Goal: Use online tool/utility: Utilize a website feature to perform a specific function

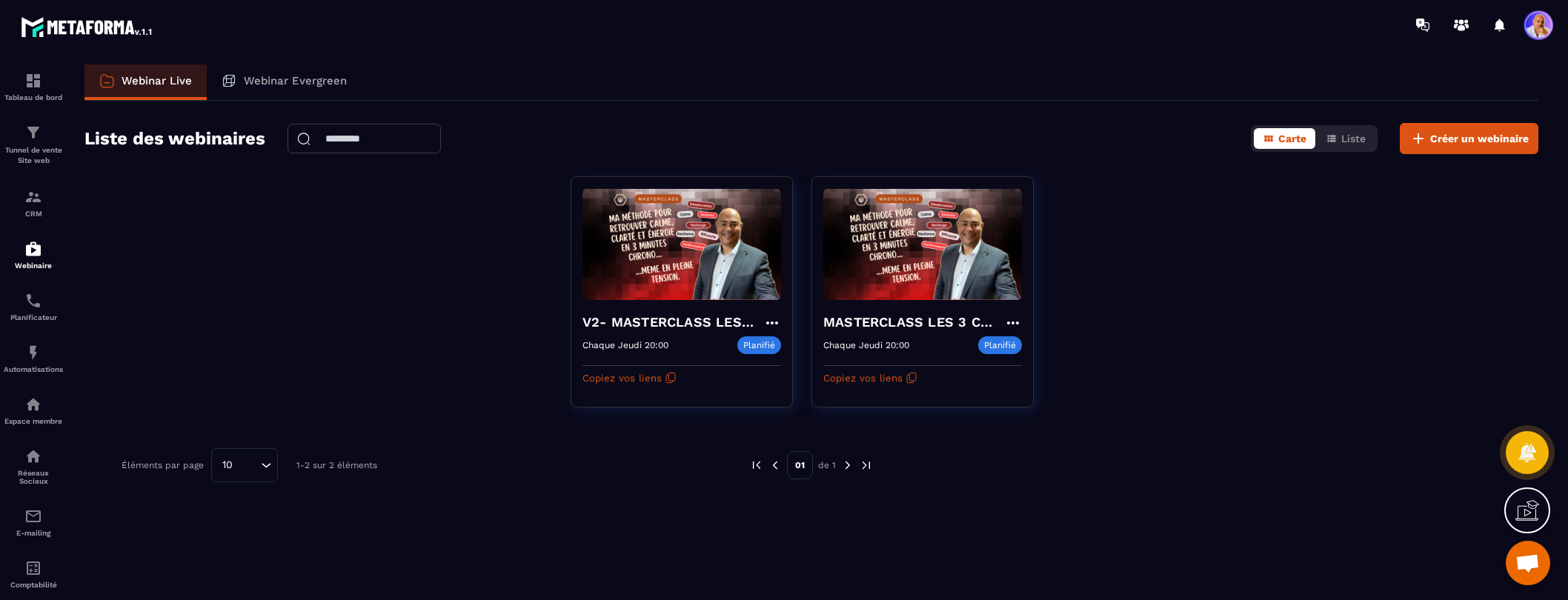
scroll to position [635, 0]
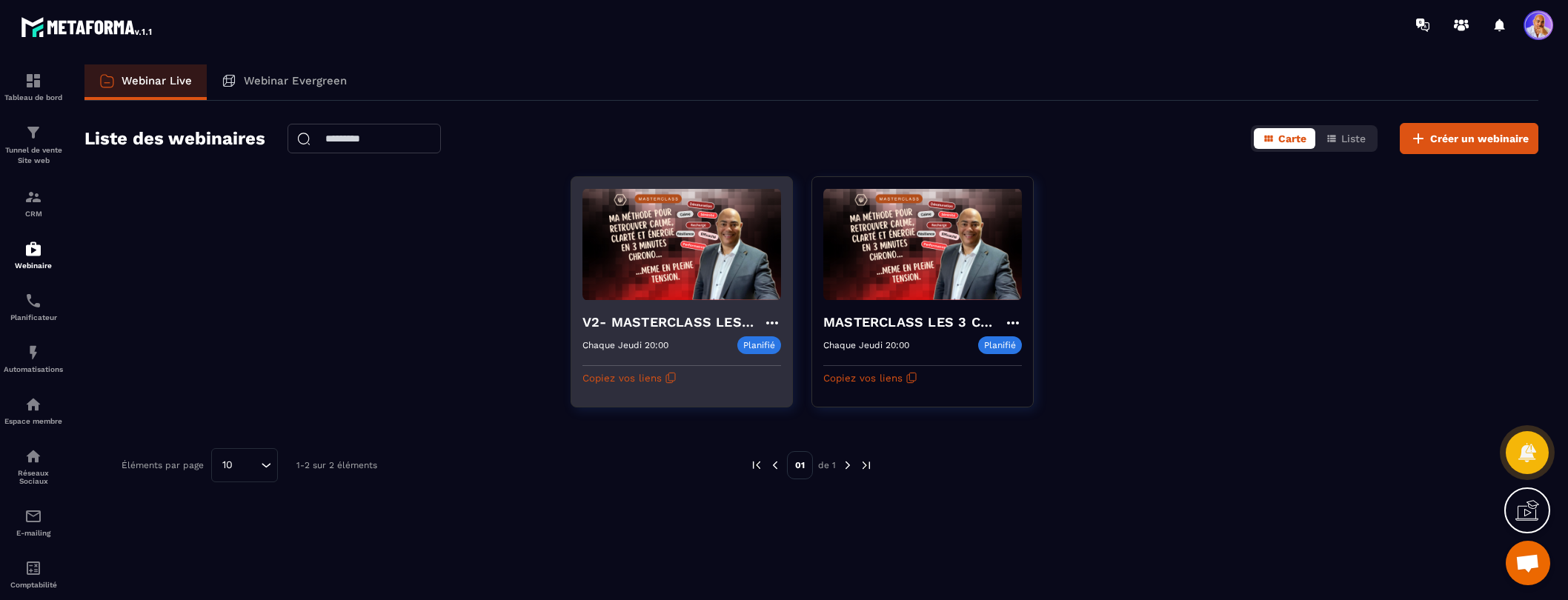
click at [686, 323] on h4 "V2- MASTERCLASS LES 3 CLES CONCRÊTES POUR SURVIVRE MENTALEMENT" at bounding box center [673, 323] width 181 height 21
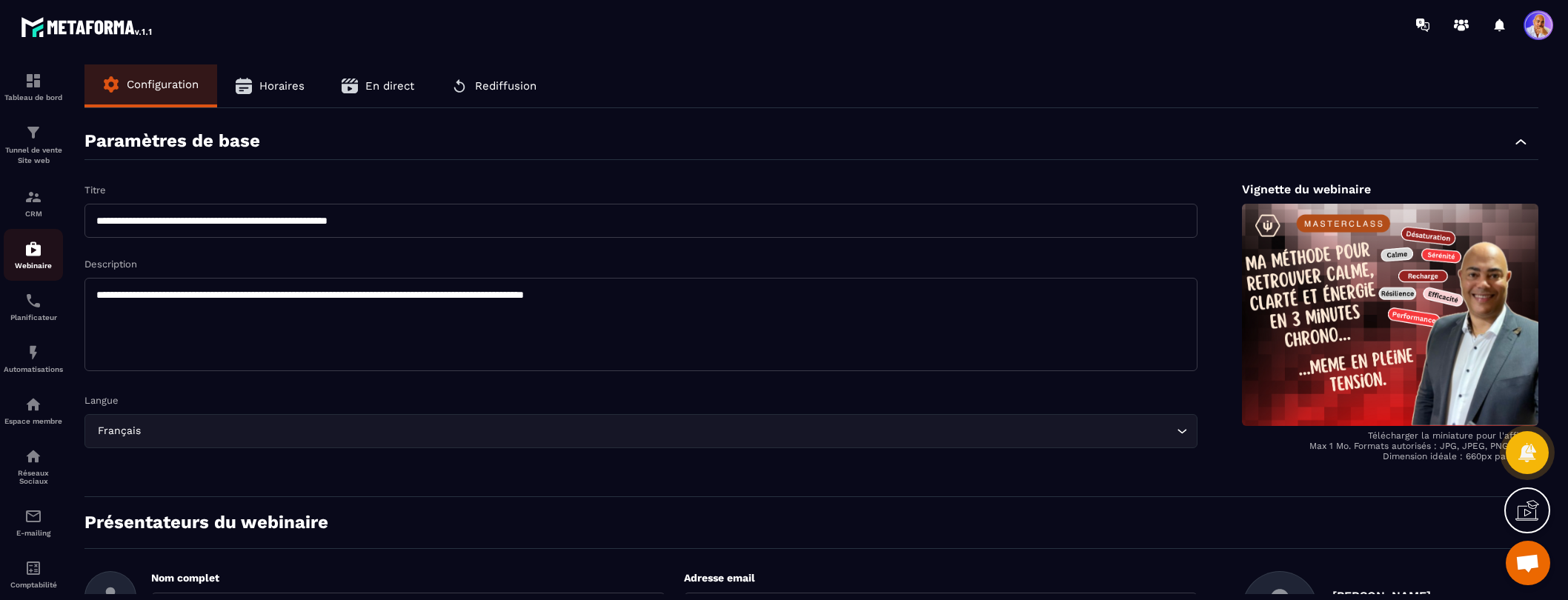
click at [29, 251] on img at bounding box center [33, 249] width 18 height 18
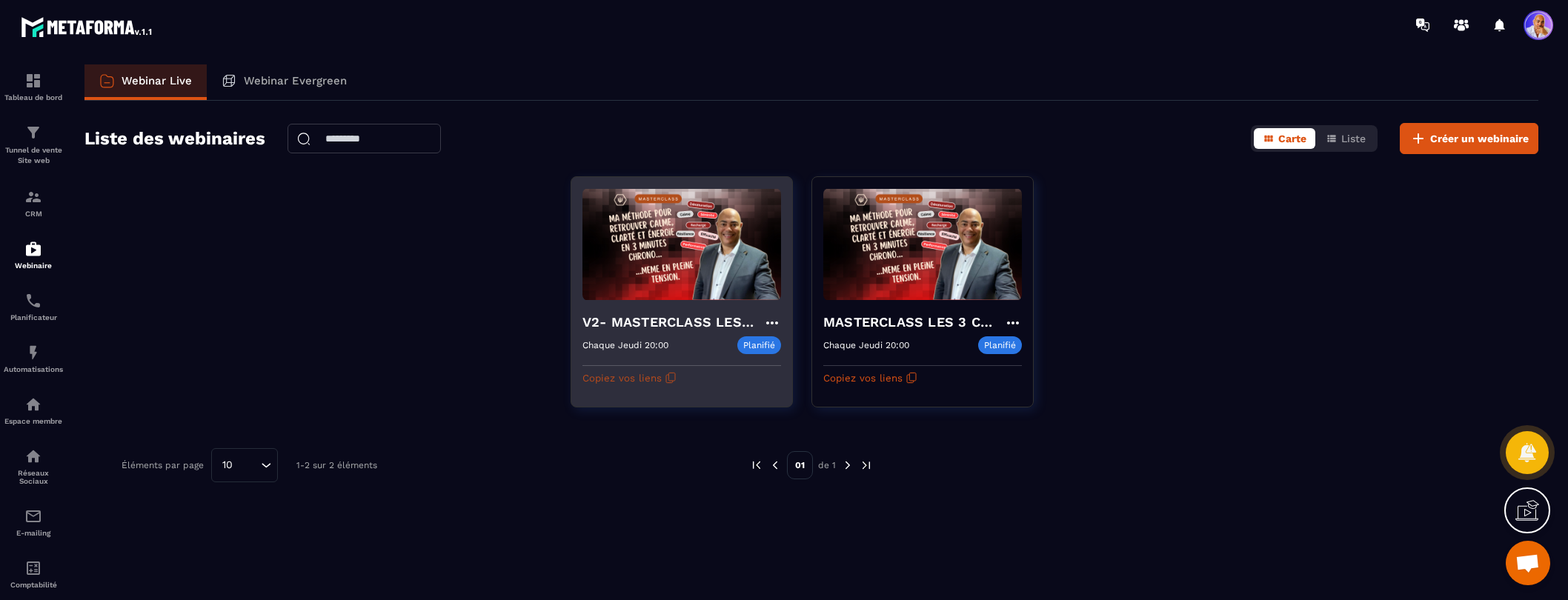
click at [643, 375] on button "Copiez vos liens" at bounding box center [629, 378] width 94 height 24
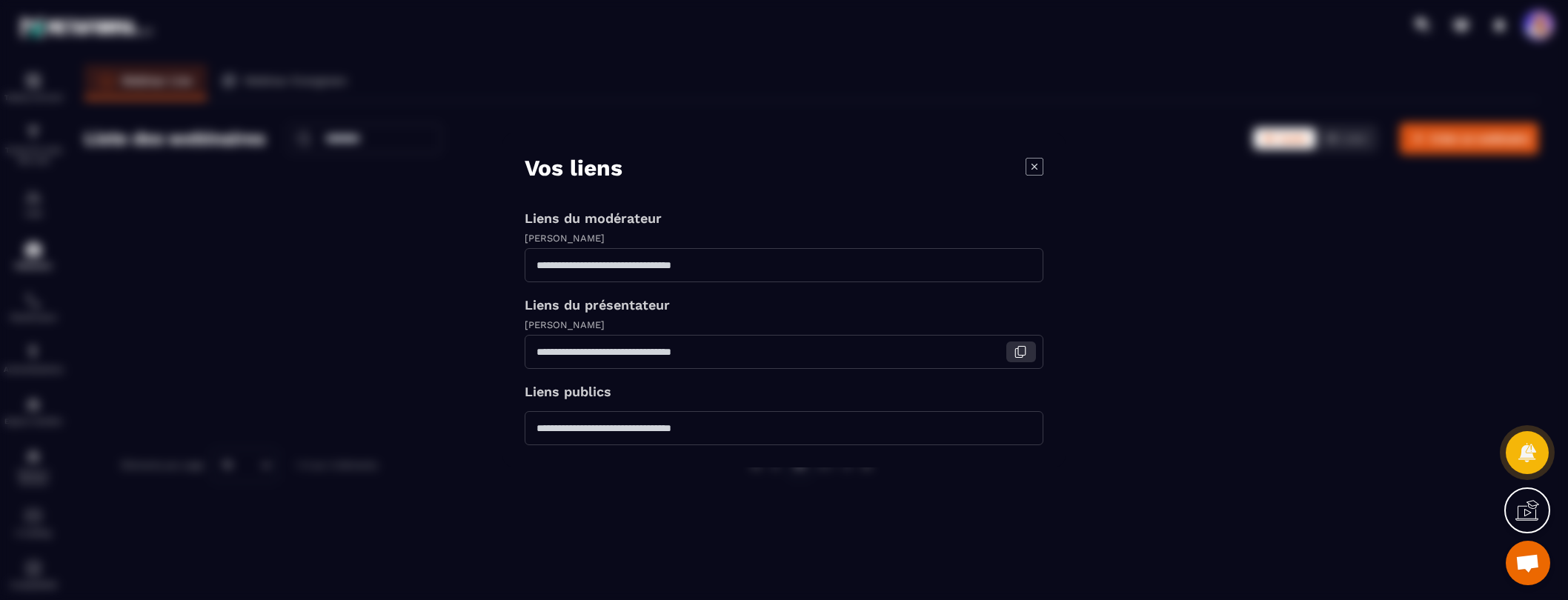
click at [1022, 355] on icon "Modal window" at bounding box center [1022, 351] width 8 height 9
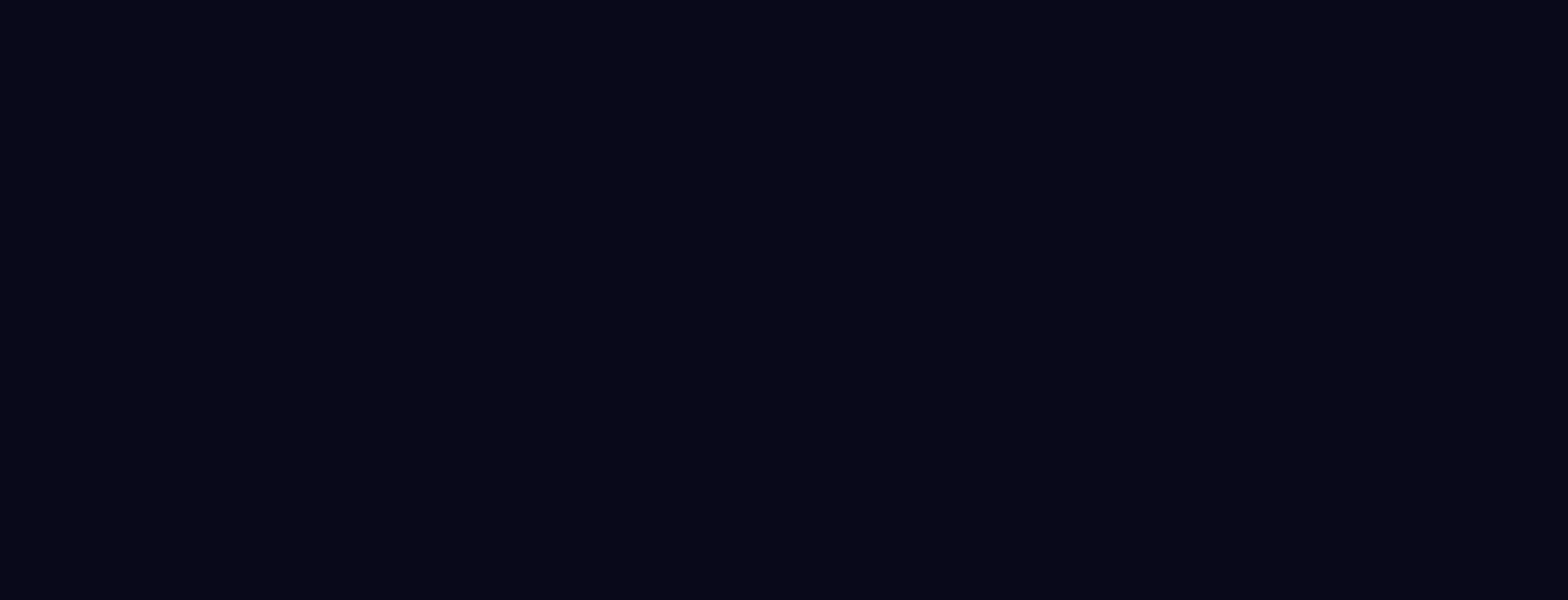
select select "****"
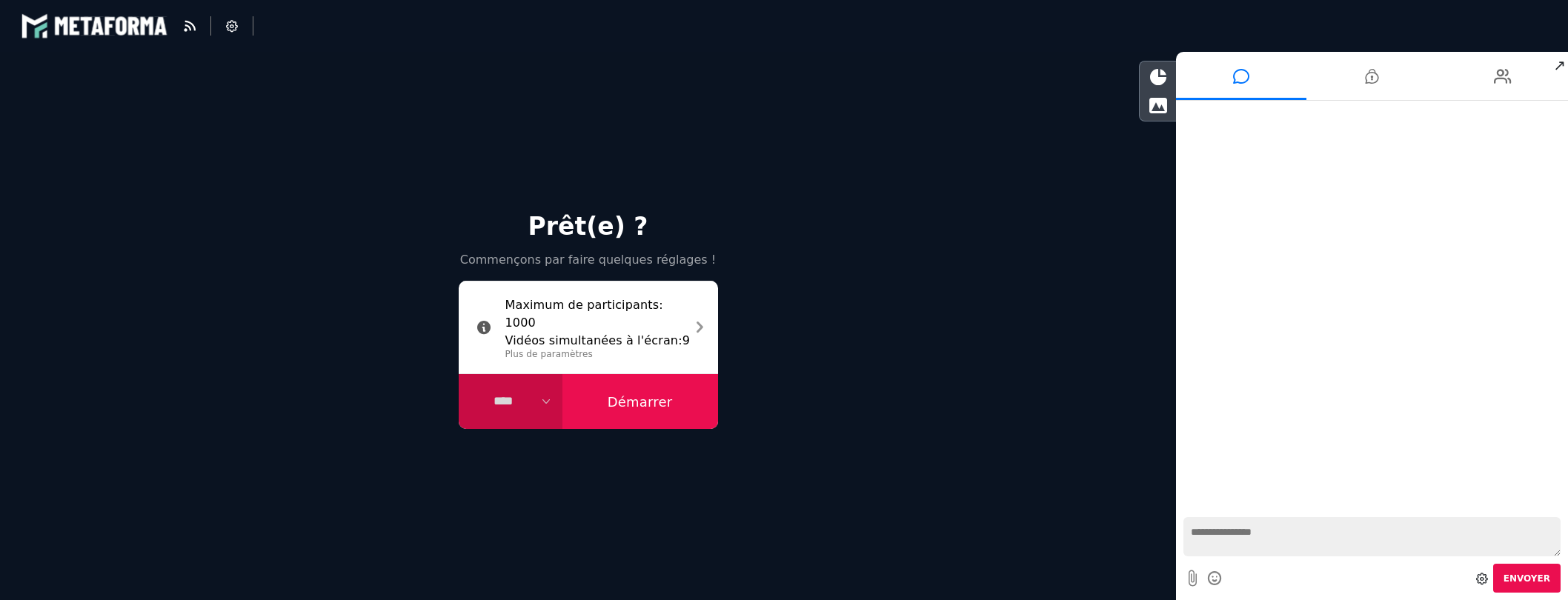
click at [655, 402] on button "Démarrer" at bounding box center [640, 401] width 155 height 55
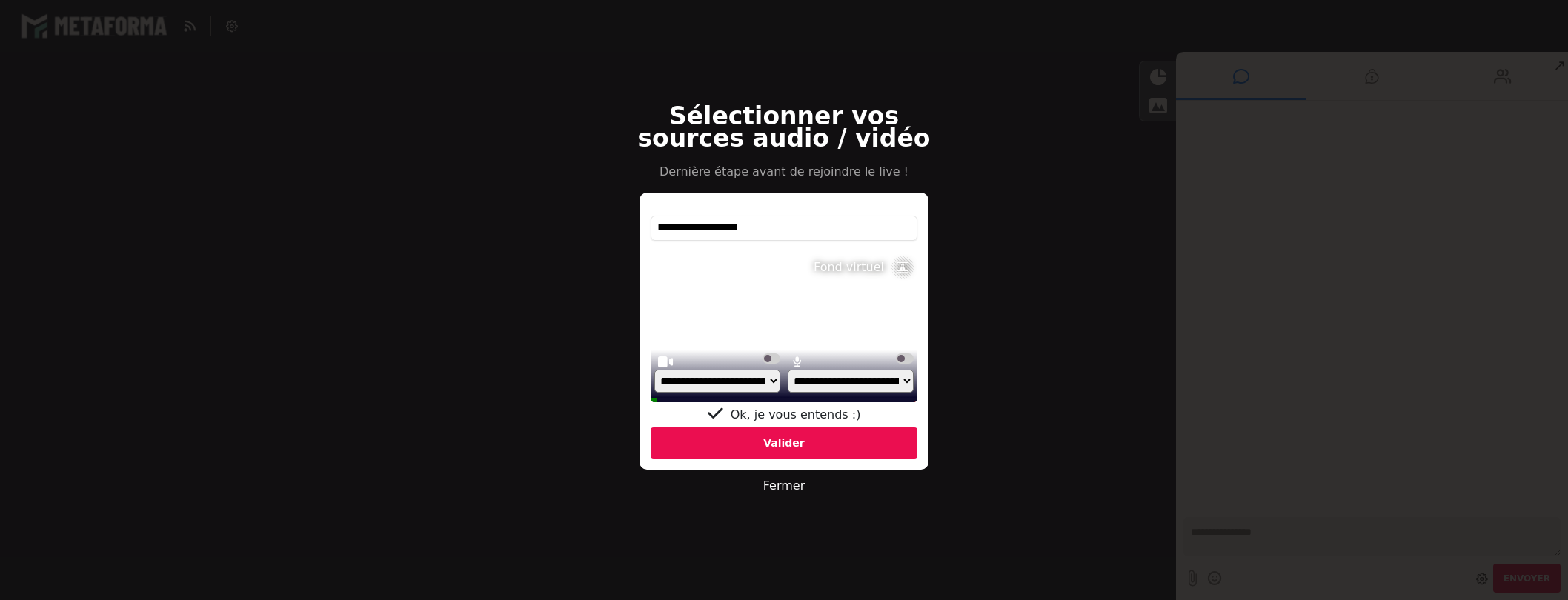
click at [798, 445] on div "Valider" at bounding box center [784, 443] width 267 height 31
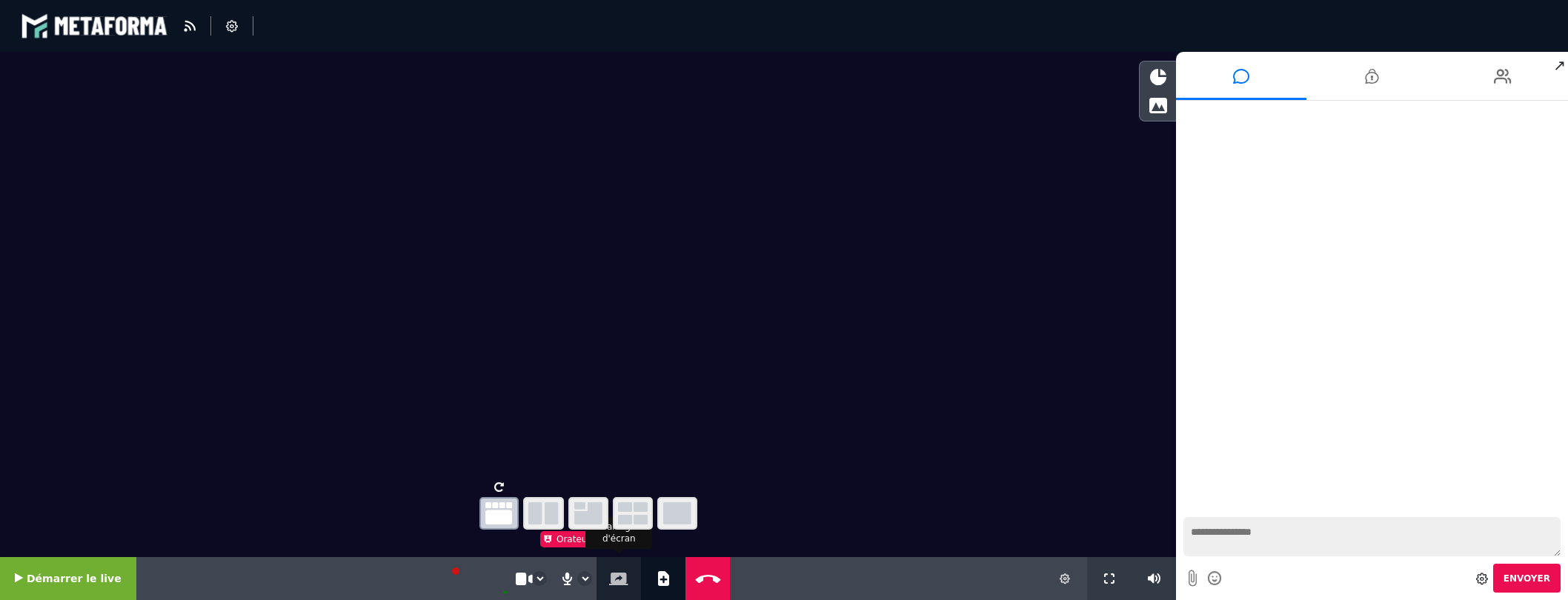
click at [611, 578] on icon at bounding box center [619, 578] width 19 height 12
click at [609, 577] on icon at bounding box center [619, 578] width 19 height 12
click at [609, 574] on icon at bounding box center [619, 578] width 19 height 12
click at [613, 575] on icon at bounding box center [619, 578] width 19 height 12
click at [612, 574] on icon at bounding box center [619, 578] width 19 height 12
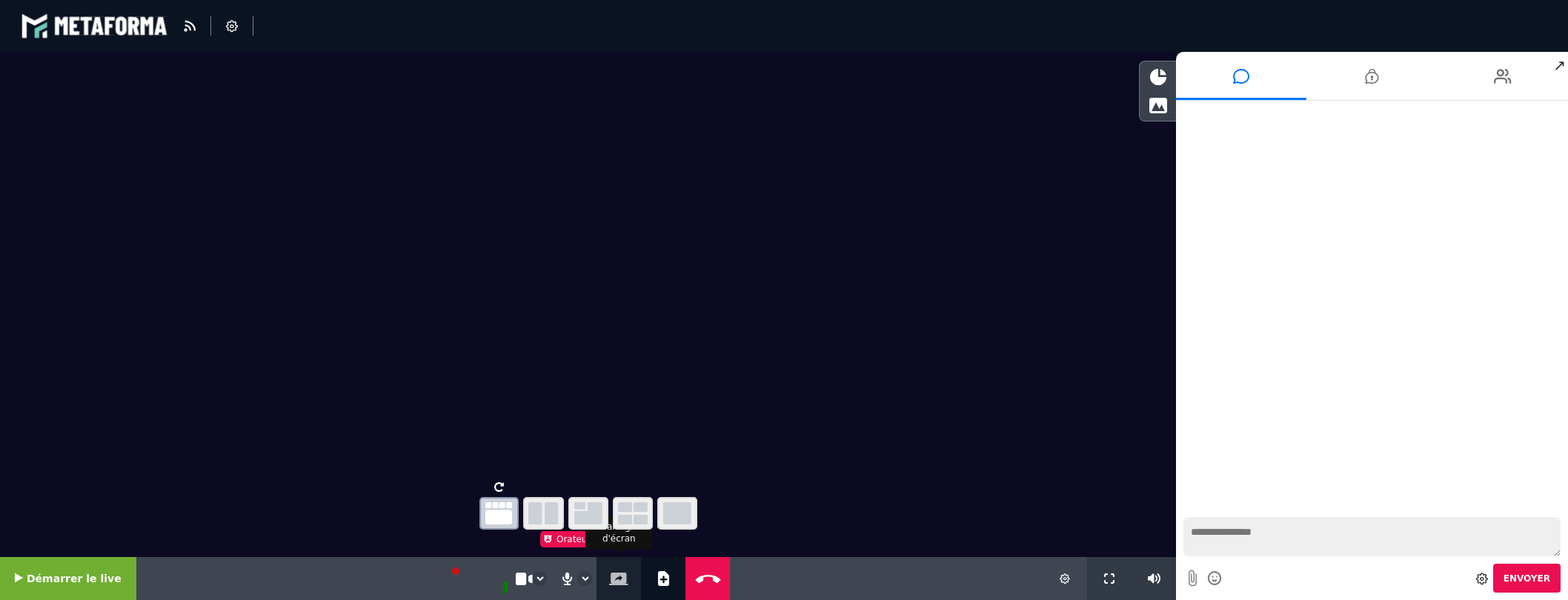
click at [610, 575] on icon at bounding box center [619, 578] width 19 height 12
click at [609, 578] on icon at bounding box center [619, 578] width 19 height 12
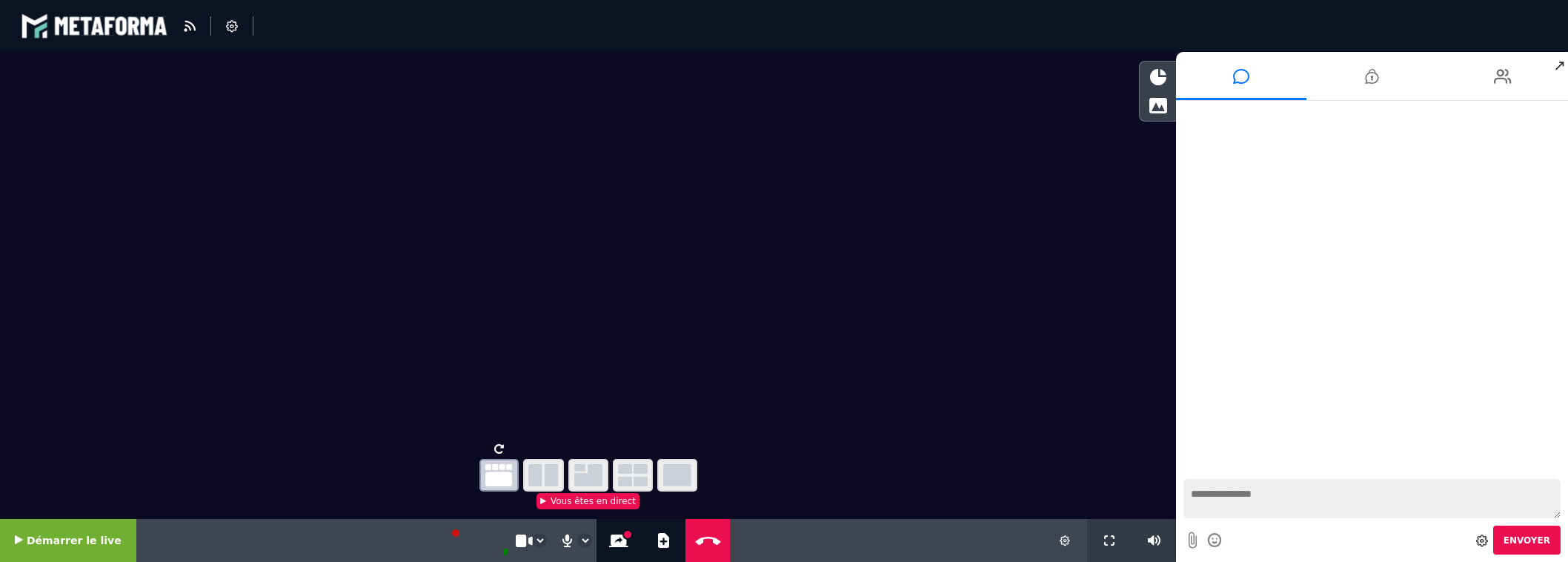
click at [681, 470] on icon "button" at bounding box center [678, 474] width 28 height 22
click at [499, 470] on icon "button" at bounding box center [499, 474] width 26 height 22
click at [535, 470] on icon "button" at bounding box center [543, 474] width 30 height 22
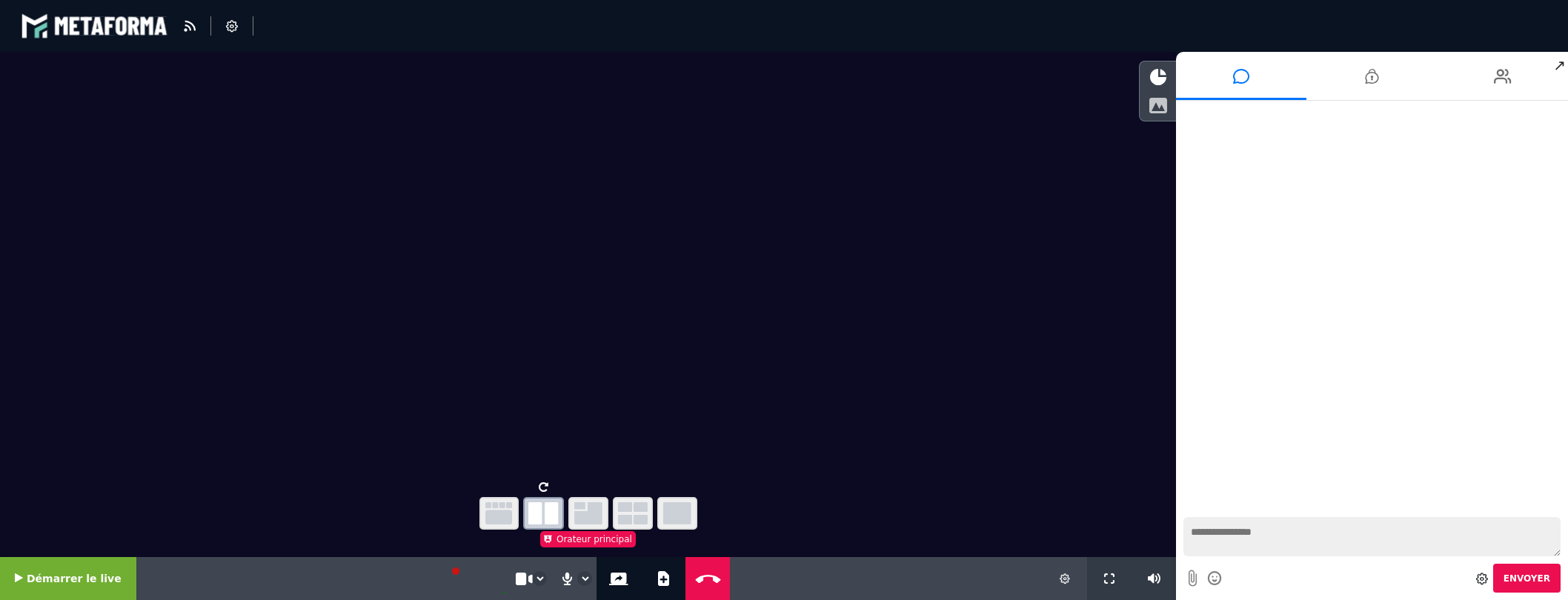
click at [1157, 105] on icon at bounding box center [1158, 105] width 19 height 16
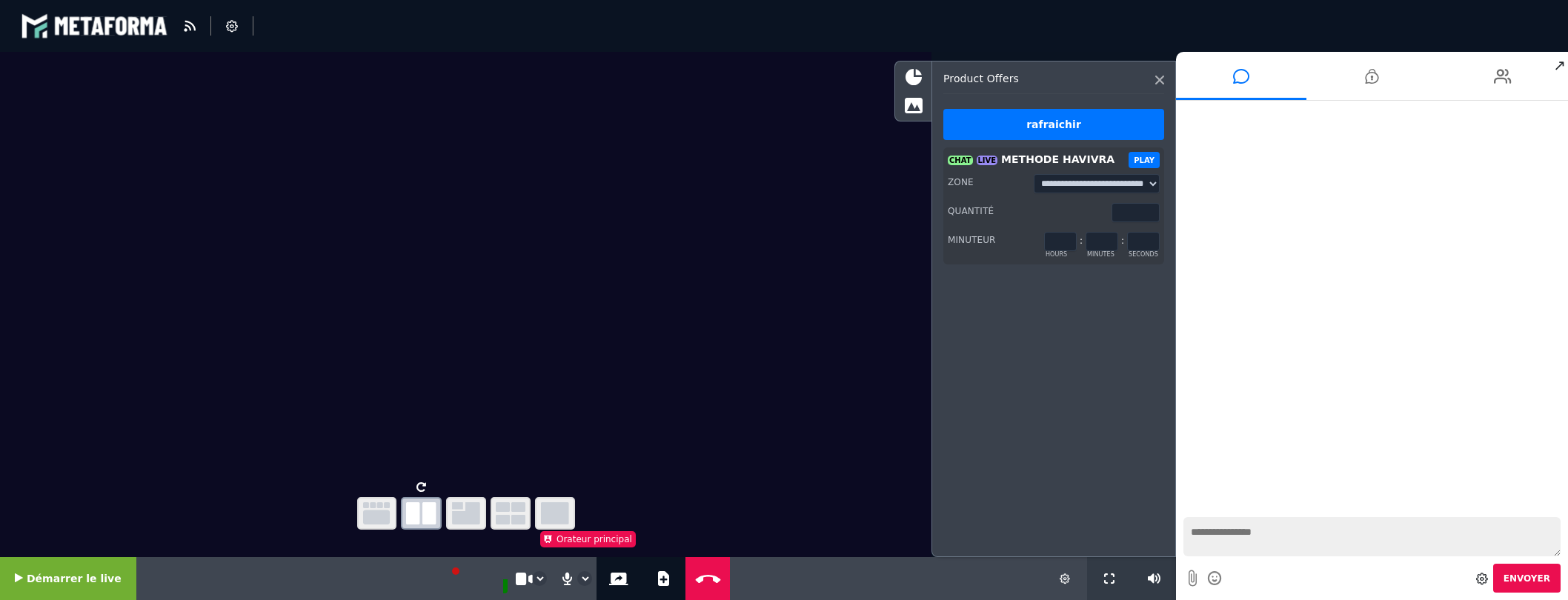
click at [1143, 157] on button "PLAY" at bounding box center [1144, 160] width 31 height 16
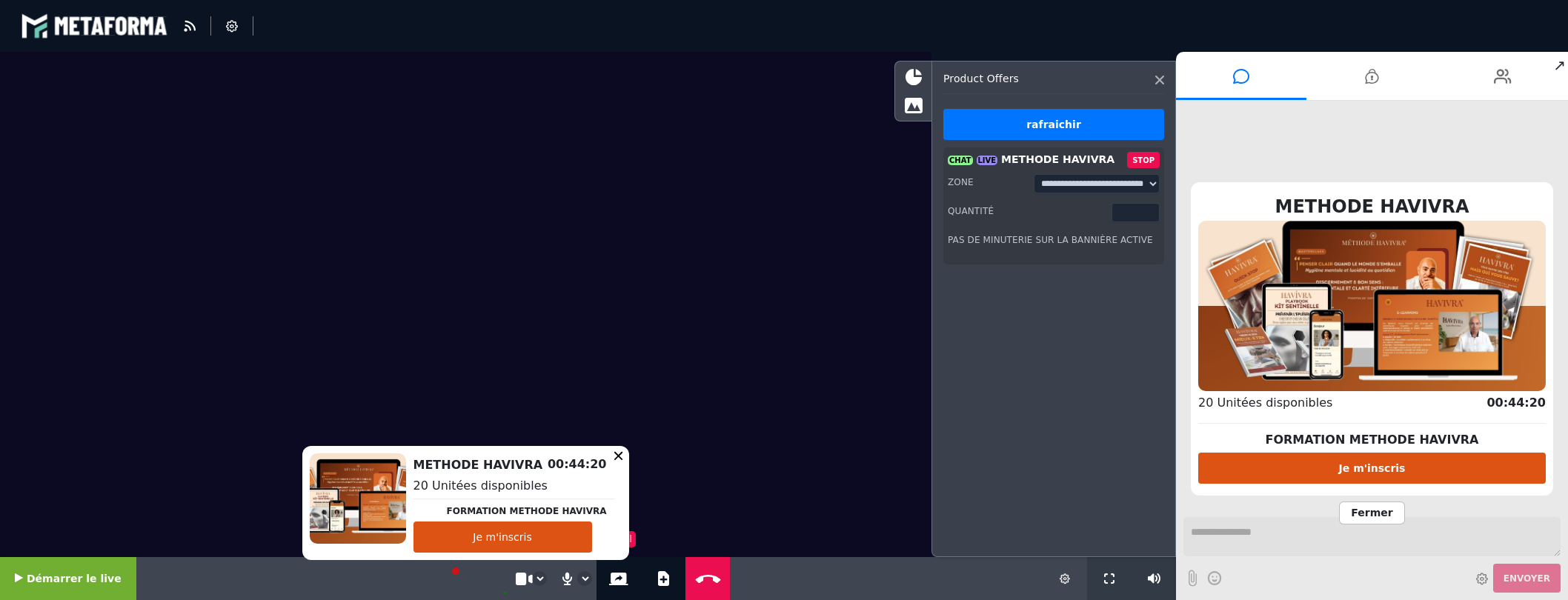
click at [615, 454] on icon at bounding box center [619, 455] width 9 height 9
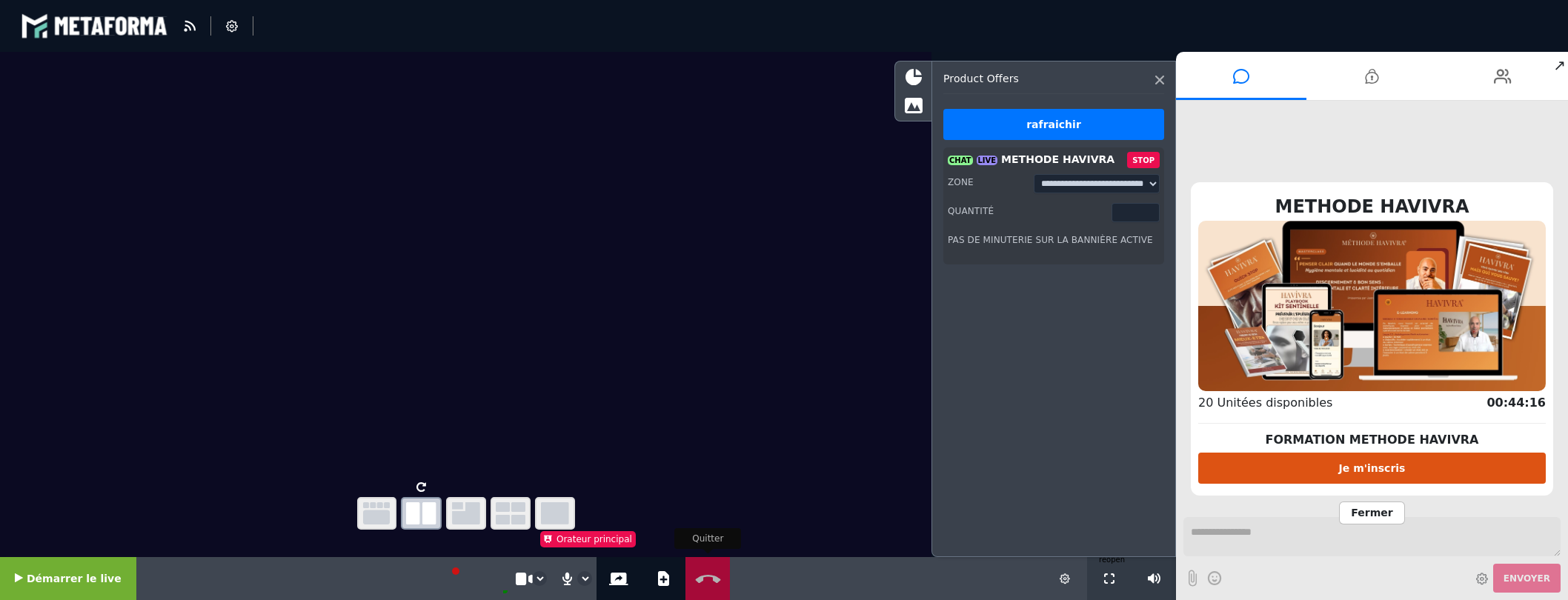
click at [692, 585] on button "Quitter" at bounding box center [708, 578] width 38 height 43
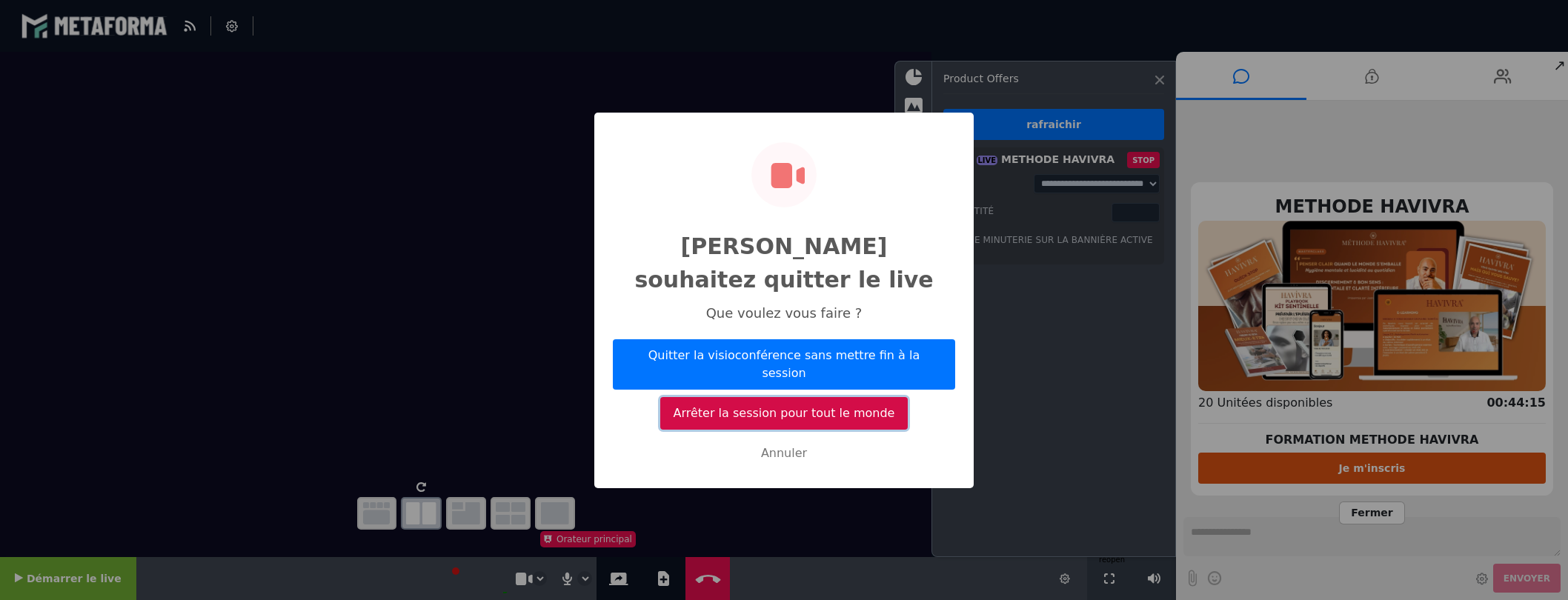
click at [756, 397] on button "Arrêter la session pour tout le monde" at bounding box center [784, 414] width 248 height 32
select select "****"
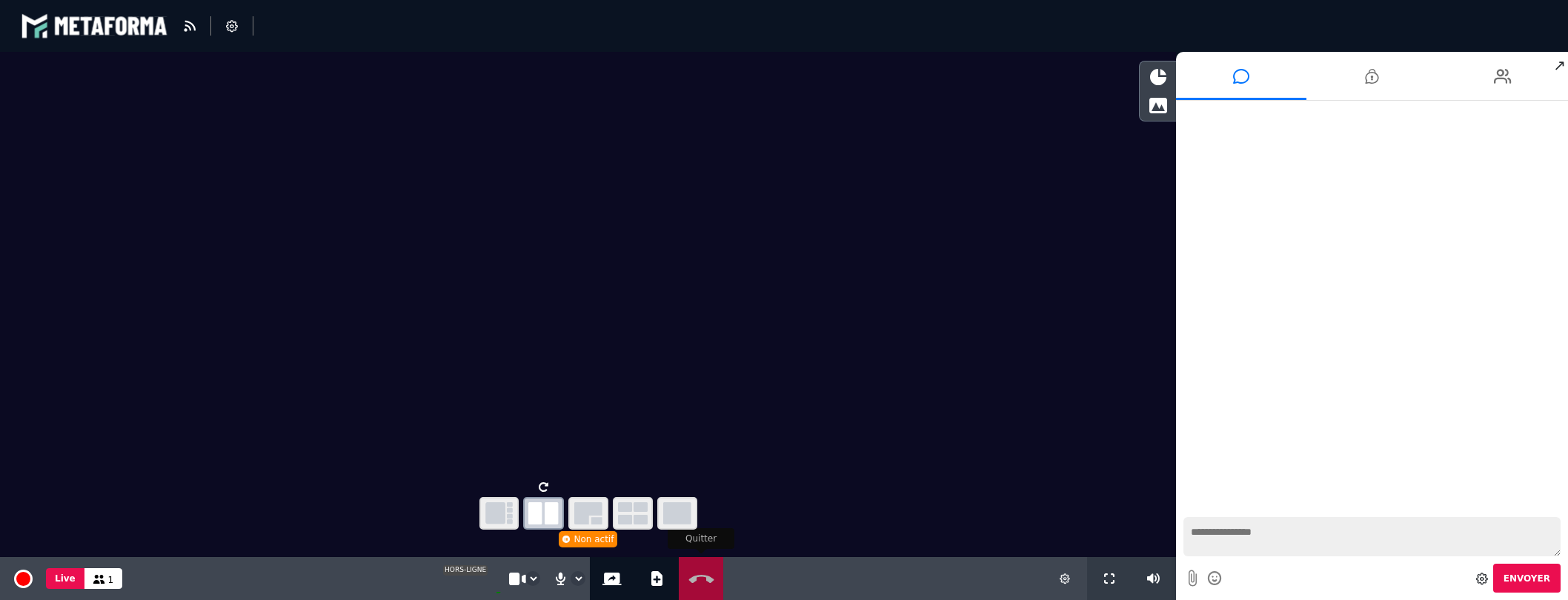
click at [694, 570] on button "Quitter" at bounding box center [701, 578] width 38 height 43
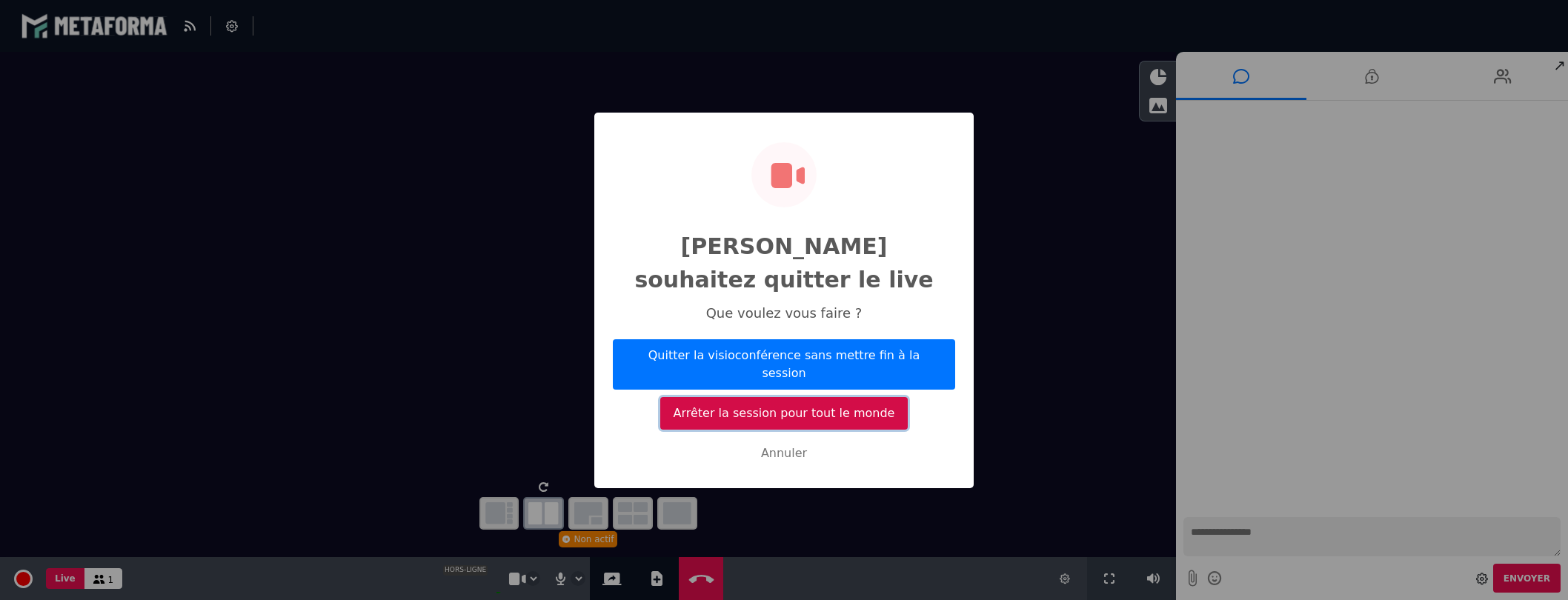
click at [766, 397] on button "Arrêter la session pour tout le monde" at bounding box center [784, 414] width 248 height 32
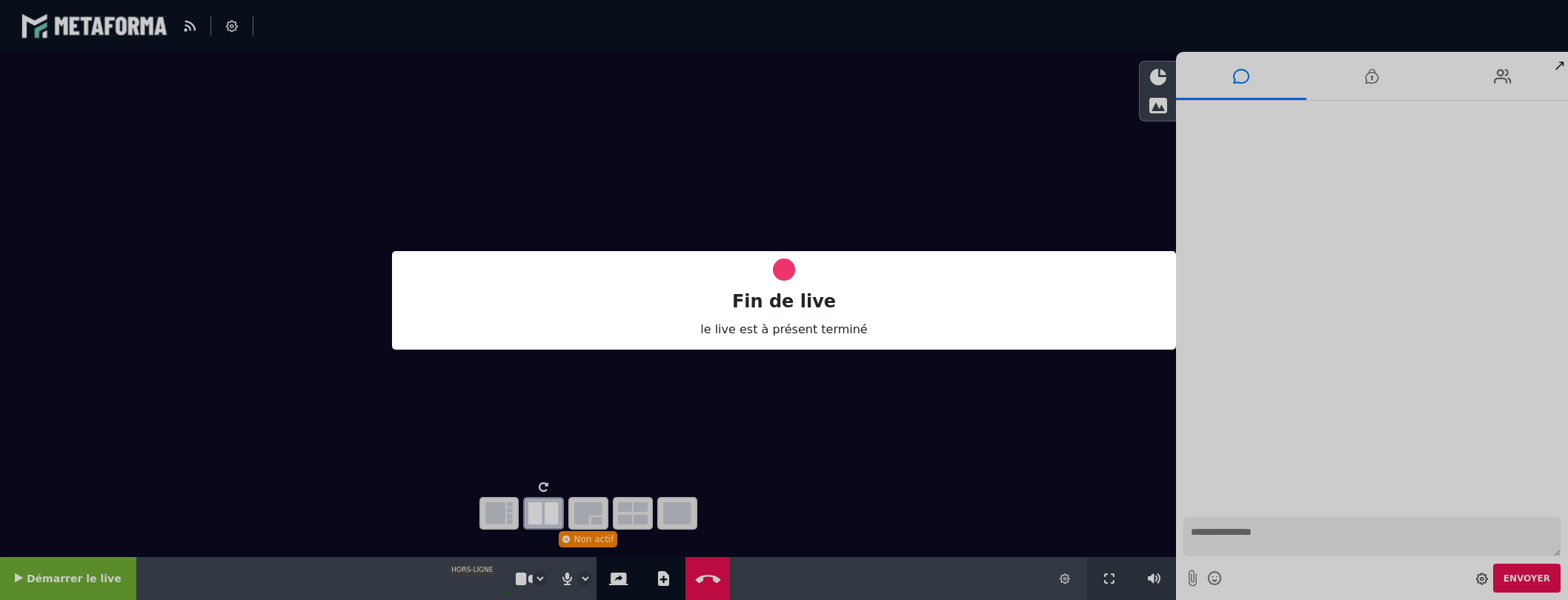
select select "*****"
